Goal: Information Seeking & Learning: Find specific page/section

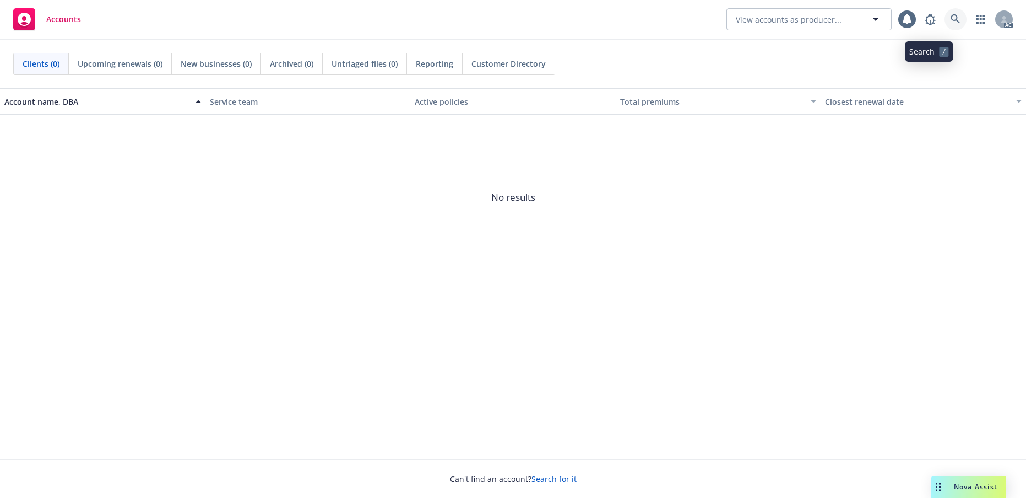
click at [951, 20] on icon at bounding box center [955, 18] width 9 height 9
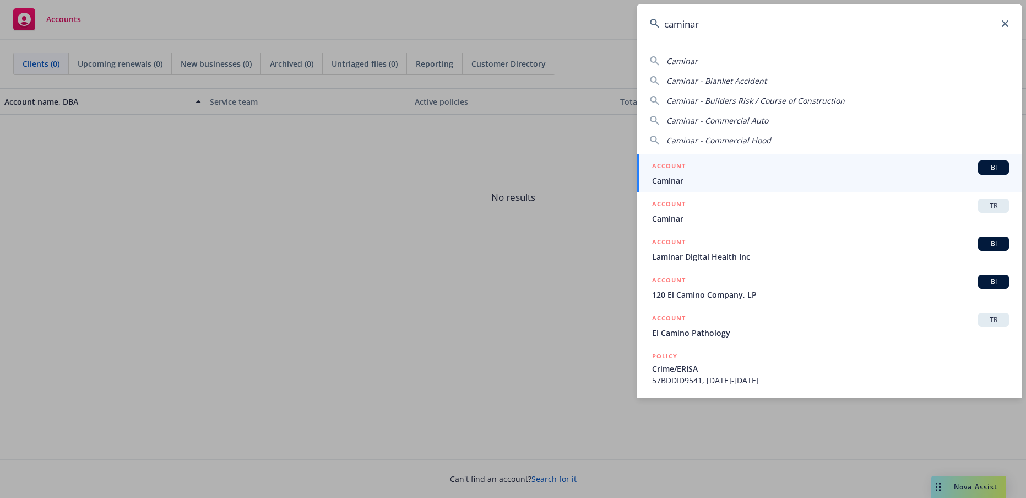
type input "caminar"
click at [694, 184] on span "Caminar" at bounding box center [830, 181] width 357 height 12
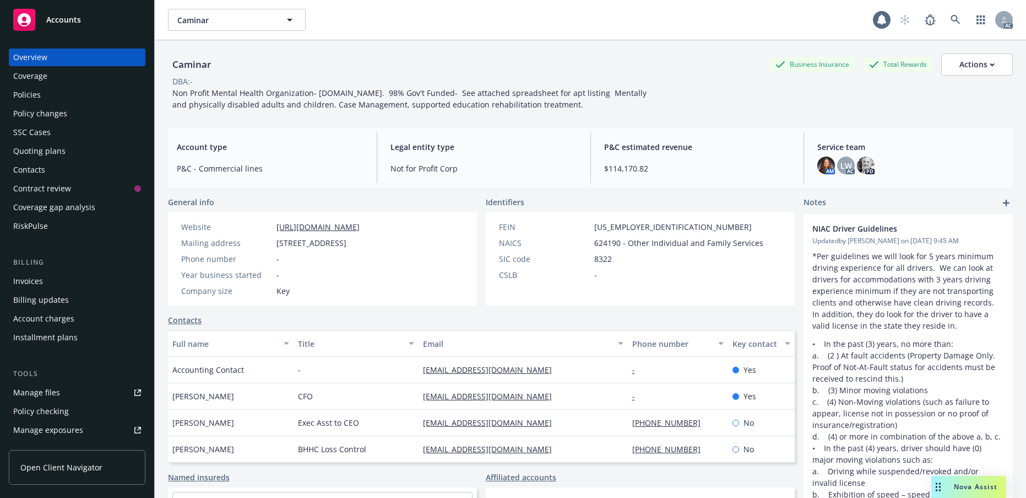
click at [41, 104] on div "Policies" at bounding box center [27, 95] width 28 height 18
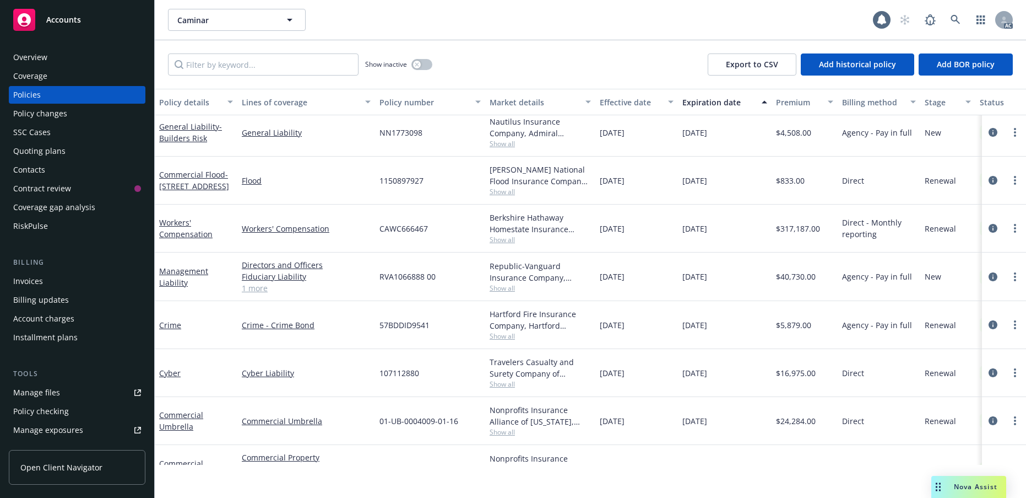
scroll to position [110, 0]
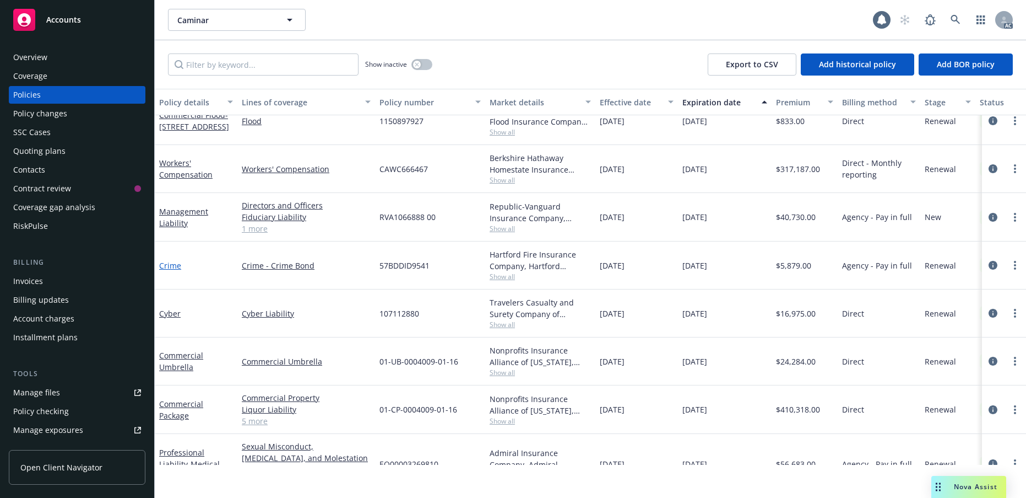
click at [177, 271] on link "Crime" at bounding box center [170, 265] width 22 height 10
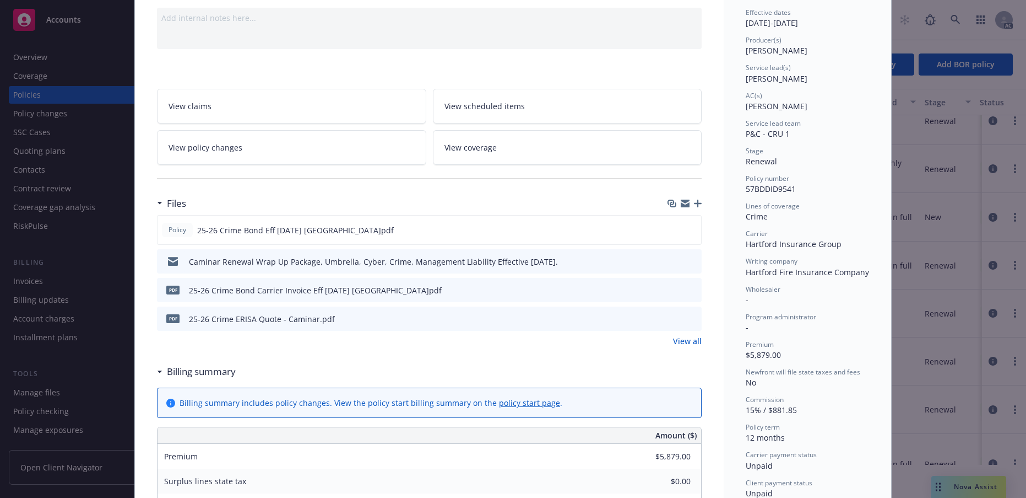
scroll to position [165, 0]
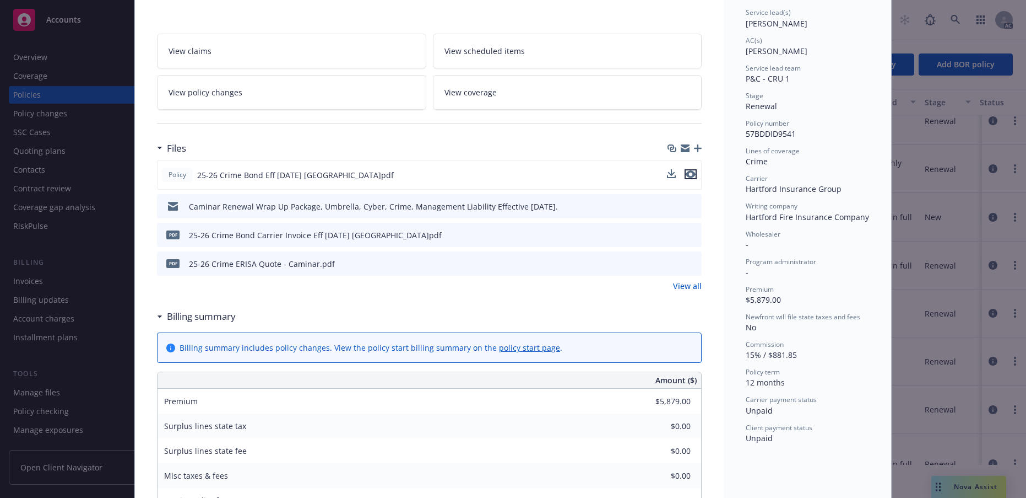
click at [688, 178] on icon "preview file" at bounding box center [691, 174] width 10 height 8
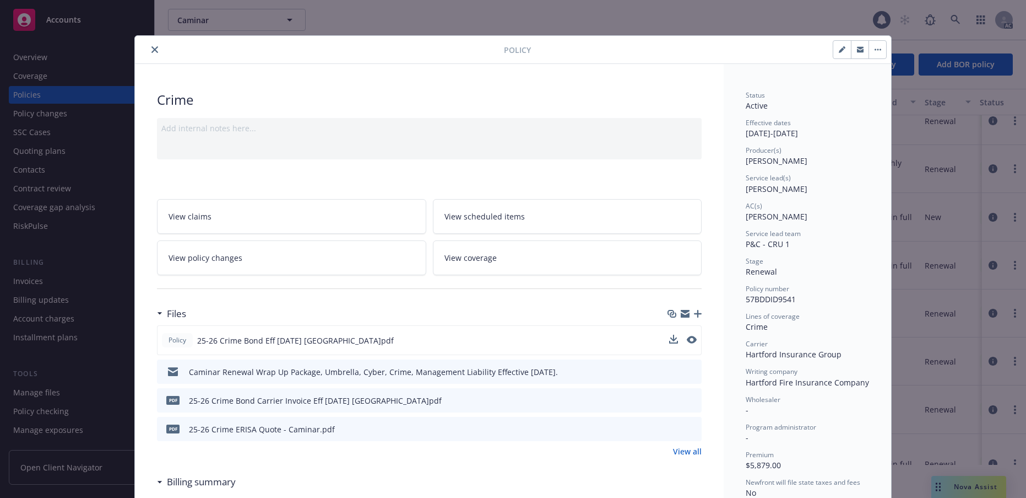
click at [158, 53] on icon "close" at bounding box center [155, 49] width 7 height 7
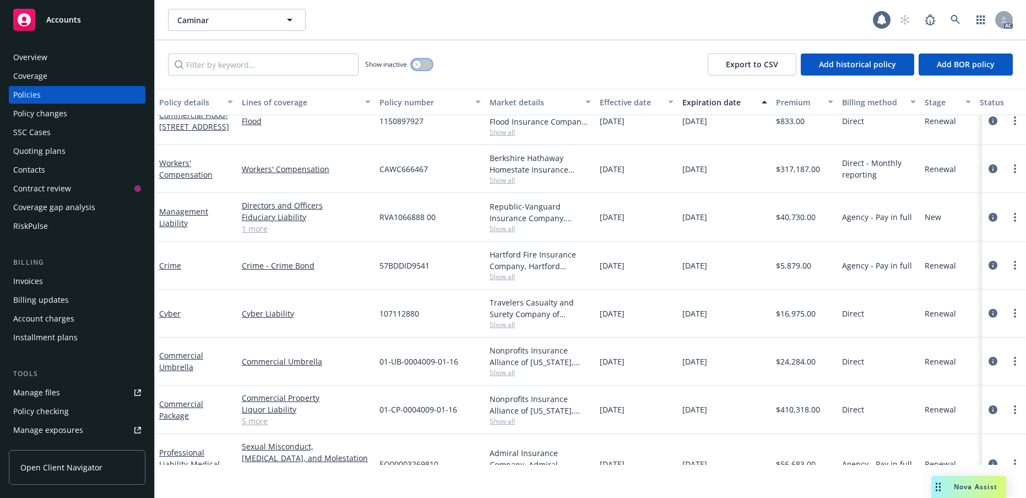
click at [419, 66] on icon "button" at bounding box center [417, 64] width 4 height 4
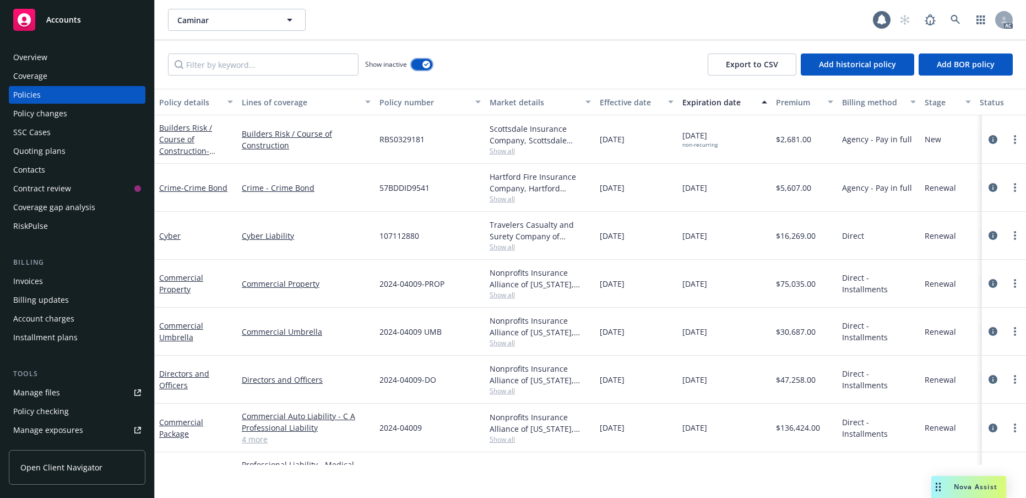
scroll to position [4103, 0]
click at [179, 193] on link "Crime - Crime Bond" at bounding box center [193, 188] width 68 height 10
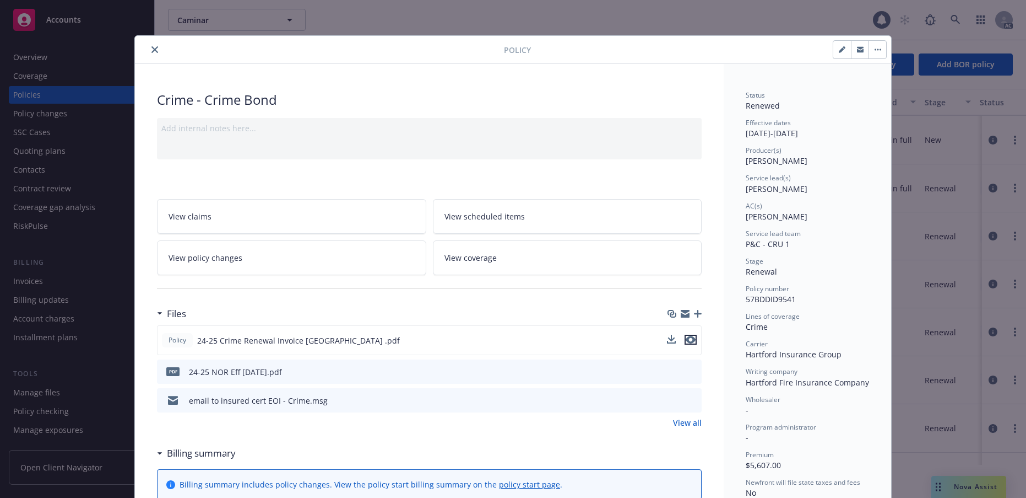
click at [686, 343] on icon "preview file" at bounding box center [691, 340] width 10 height 8
click at [161, 56] on button "close" at bounding box center [154, 49] width 13 height 13
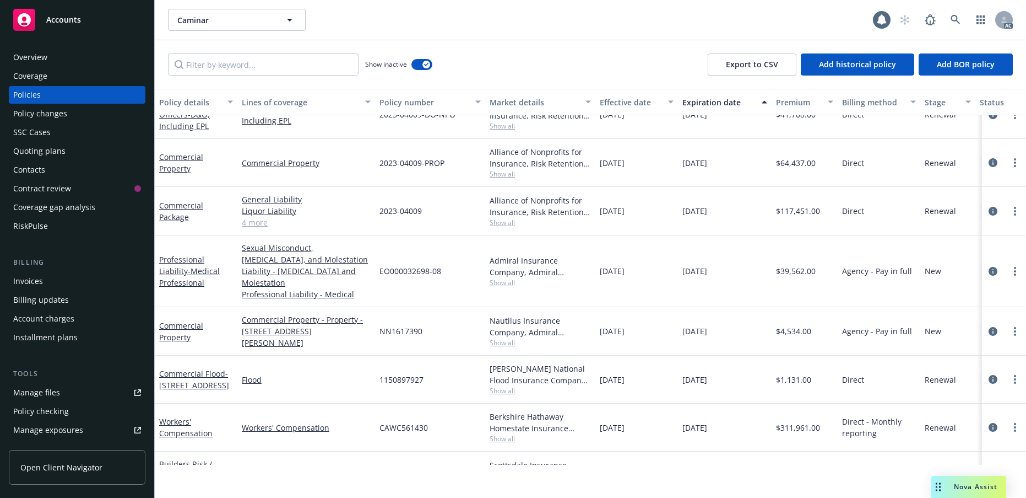
scroll to position [3717, 0]
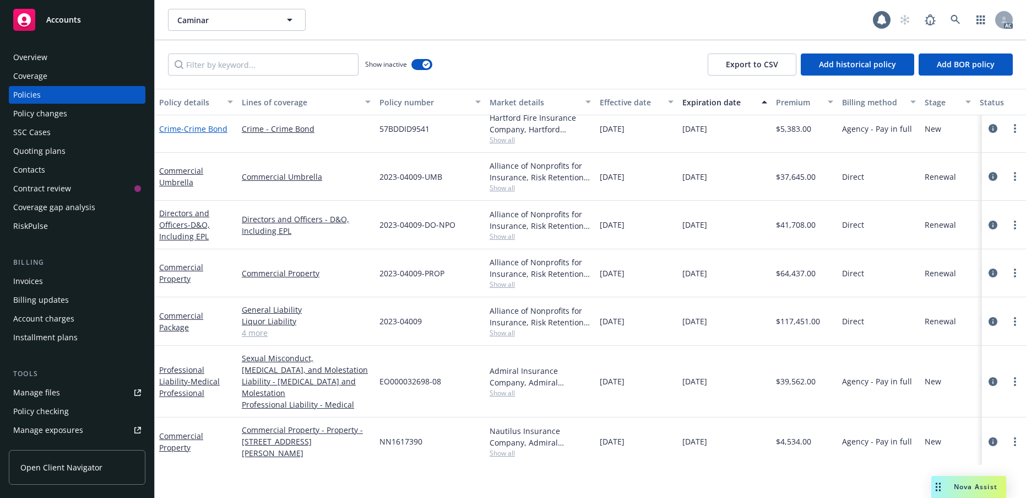
click at [180, 134] on link "Crime - Crime Bond" at bounding box center [193, 128] width 68 height 10
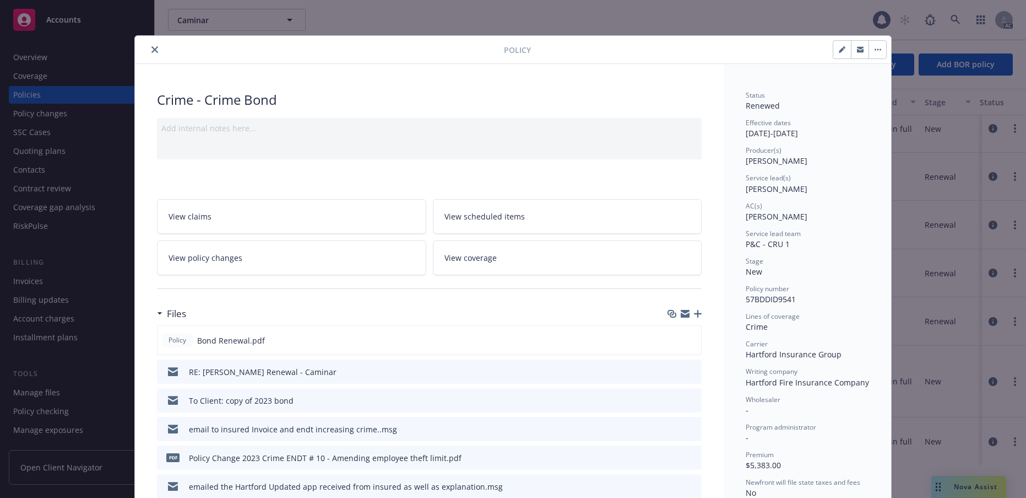
click at [158, 53] on icon "close" at bounding box center [155, 49] width 7 height 7
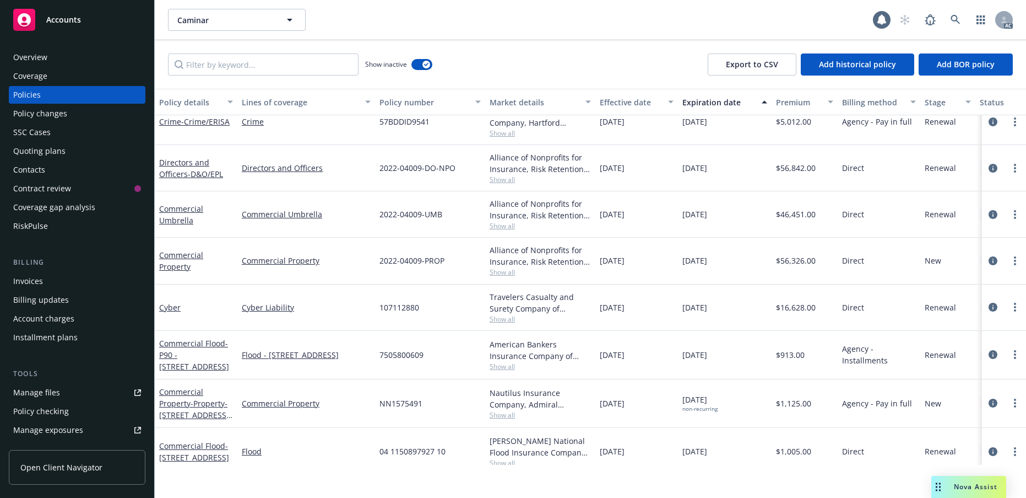
scroll to position [3276, 0]
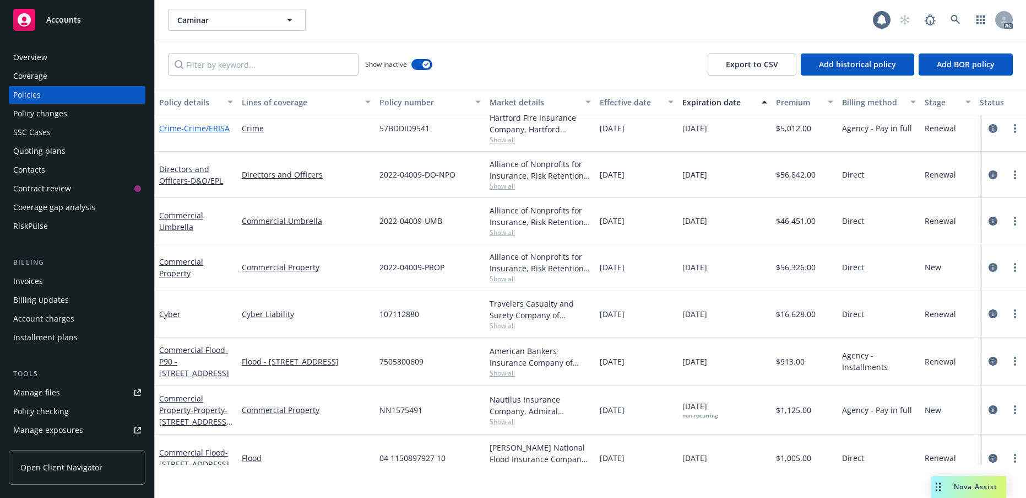
click at [181, 133] on span "- Crime/ERISA" at bounding box center [205, 128] width 48 height 10
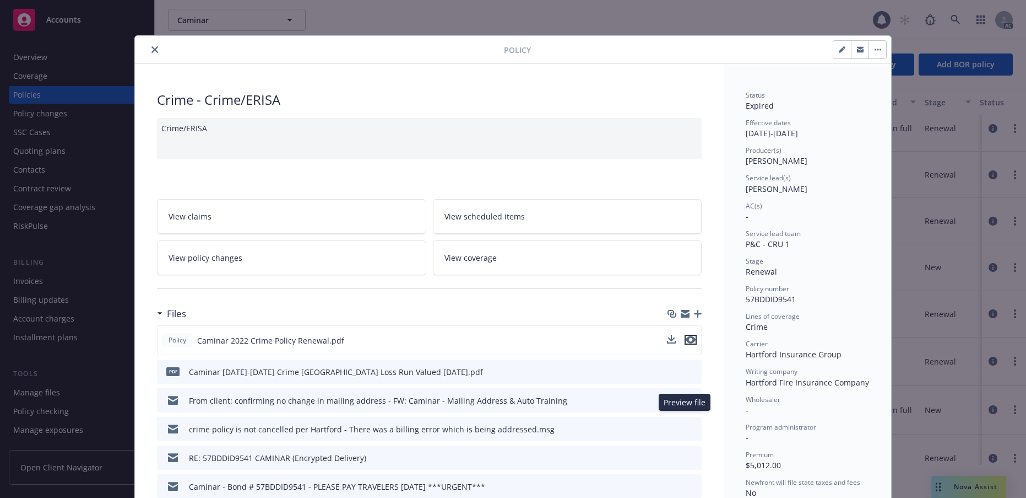
click at [688, 343] on icon "preview file" at bounding box center [691, 340] width 10 height 8
click at [158, 53] on icon "close" at bounding box center [155, 49] width 7 height 7
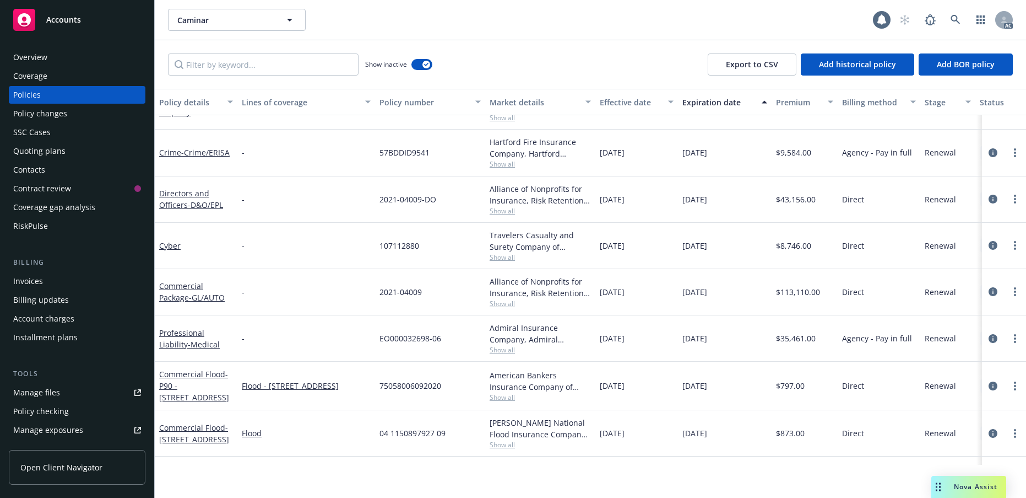
scroll to position [2670, 0]
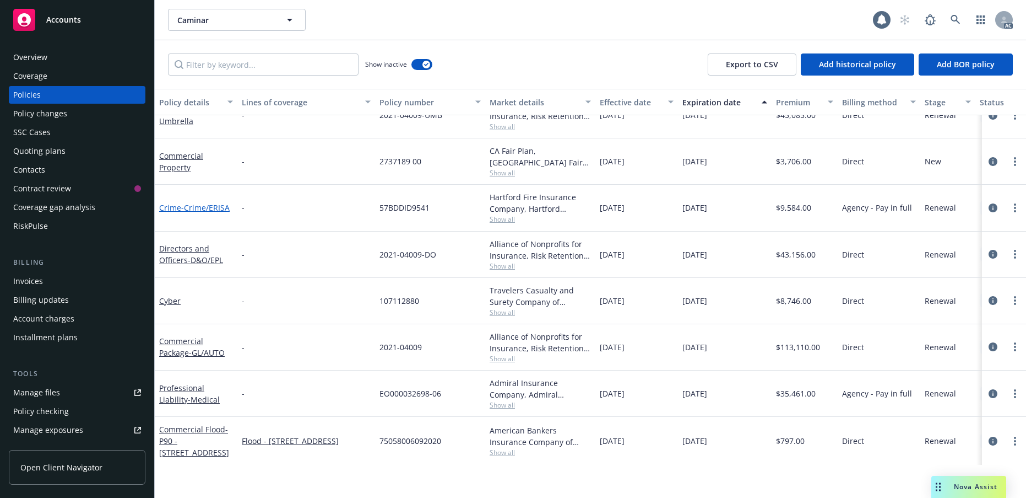
click at [173, 213] on link "Crime - Crime/ERISA" at bounding box center [194, 207] width 71 height 10
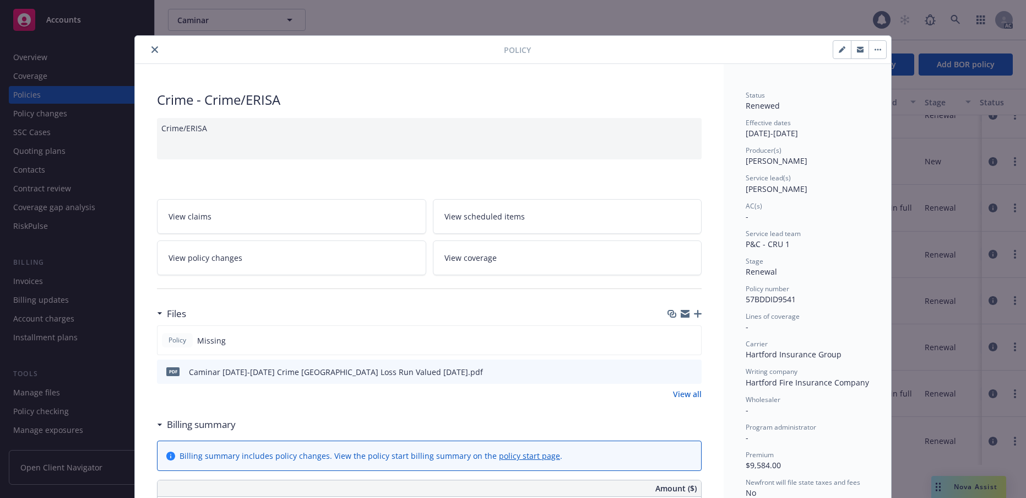
click at [161, 56] on button "close" at bounding box center [154, 49] width 13 height 13
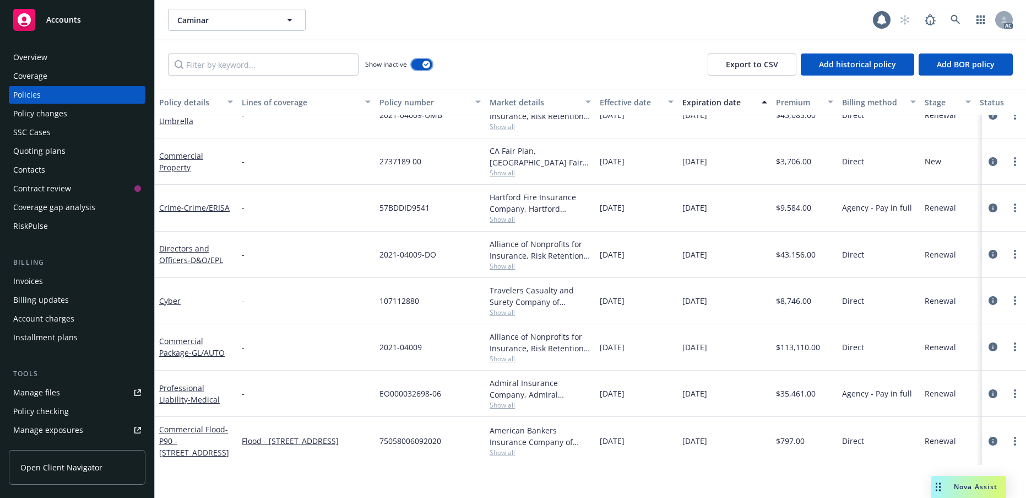
click at [430, 68] on div "button" at bounding box center [427, 65] width 8 height 8
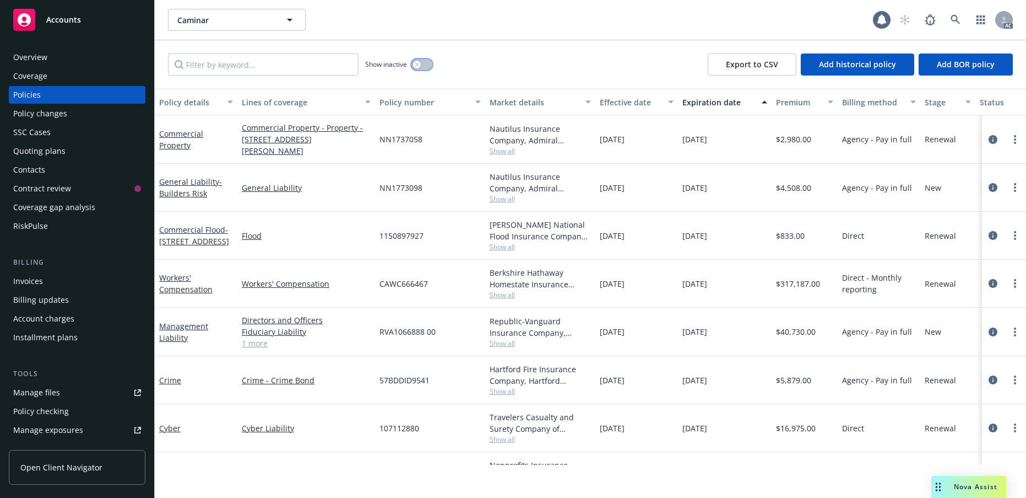
scroll to position [55, 0]
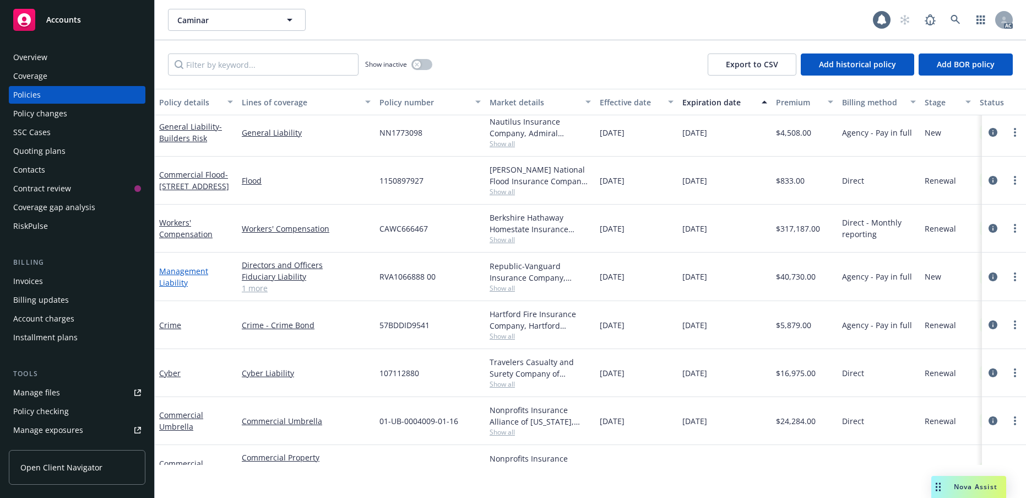
click at [185, 288] on link "Management Liability" at bounding box center [183, 277] width 49 height 22
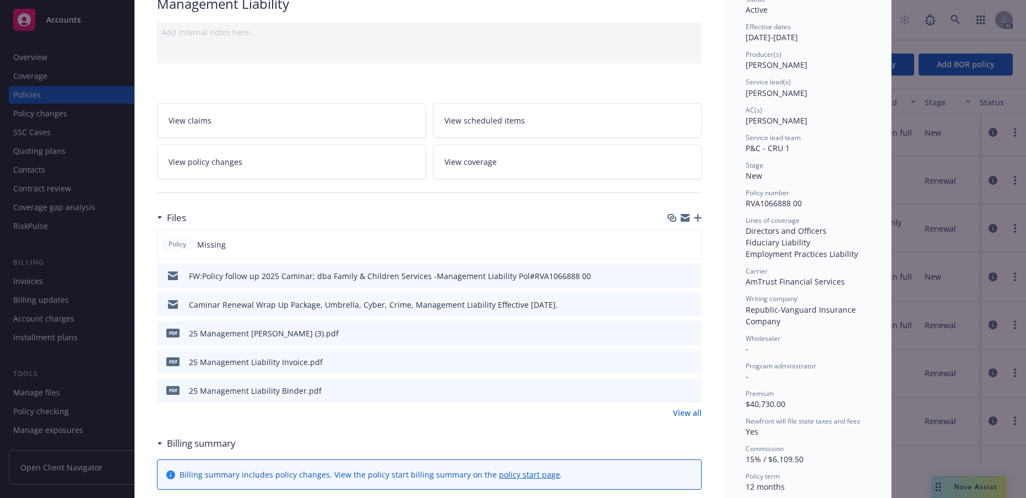
scroll to position [110, 0]
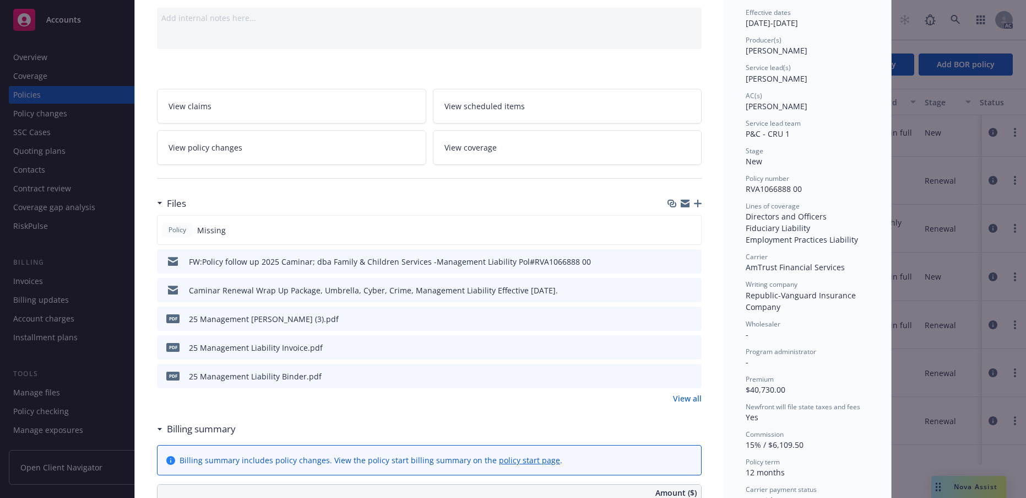
click at [687, 264] on icon "preview file" at bounding box center [692, 261] width 10 height 8
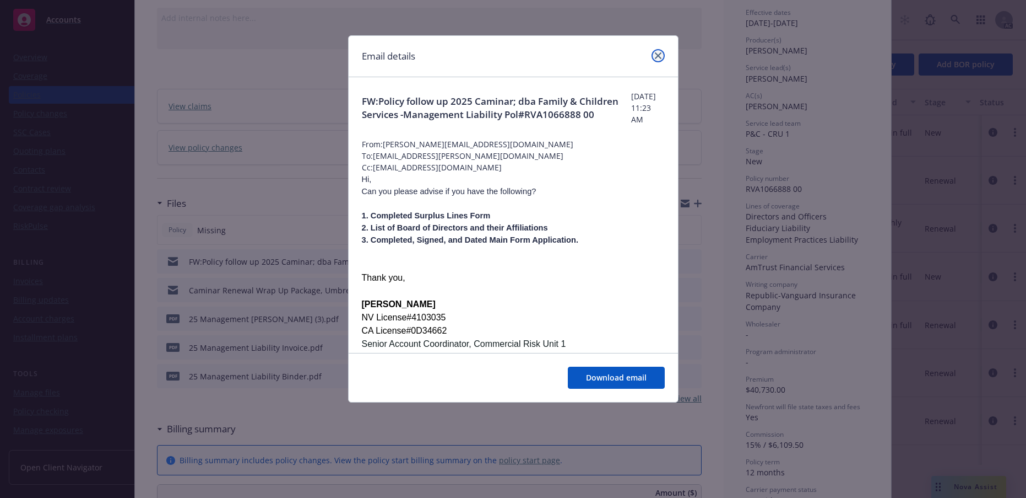
click at [655, 59] on icon "close" at bounding box center [658, 55] width 7 height 7
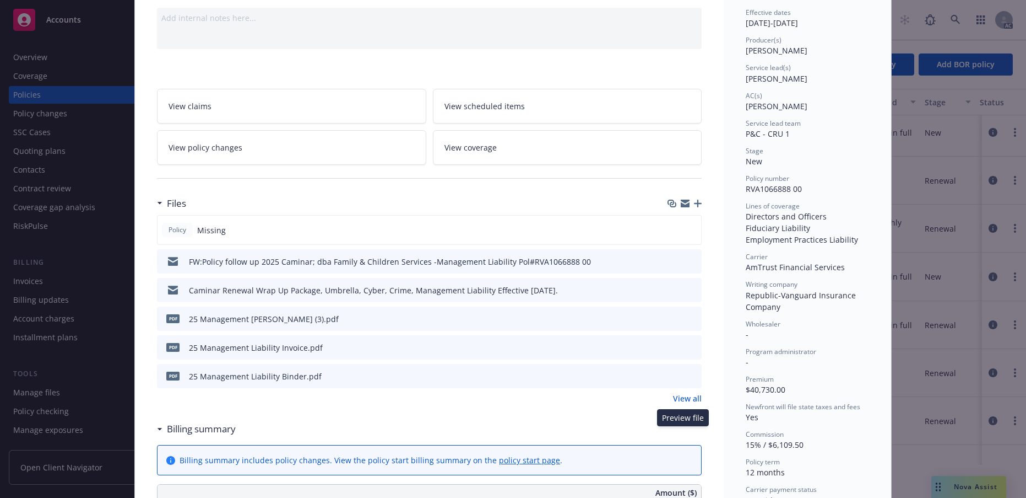
click at [687, 322] on icon "preview file" at bounding box center [692, 318] width 10 height 8
